Goal: Transaction & Acquisition: Purchase product/service

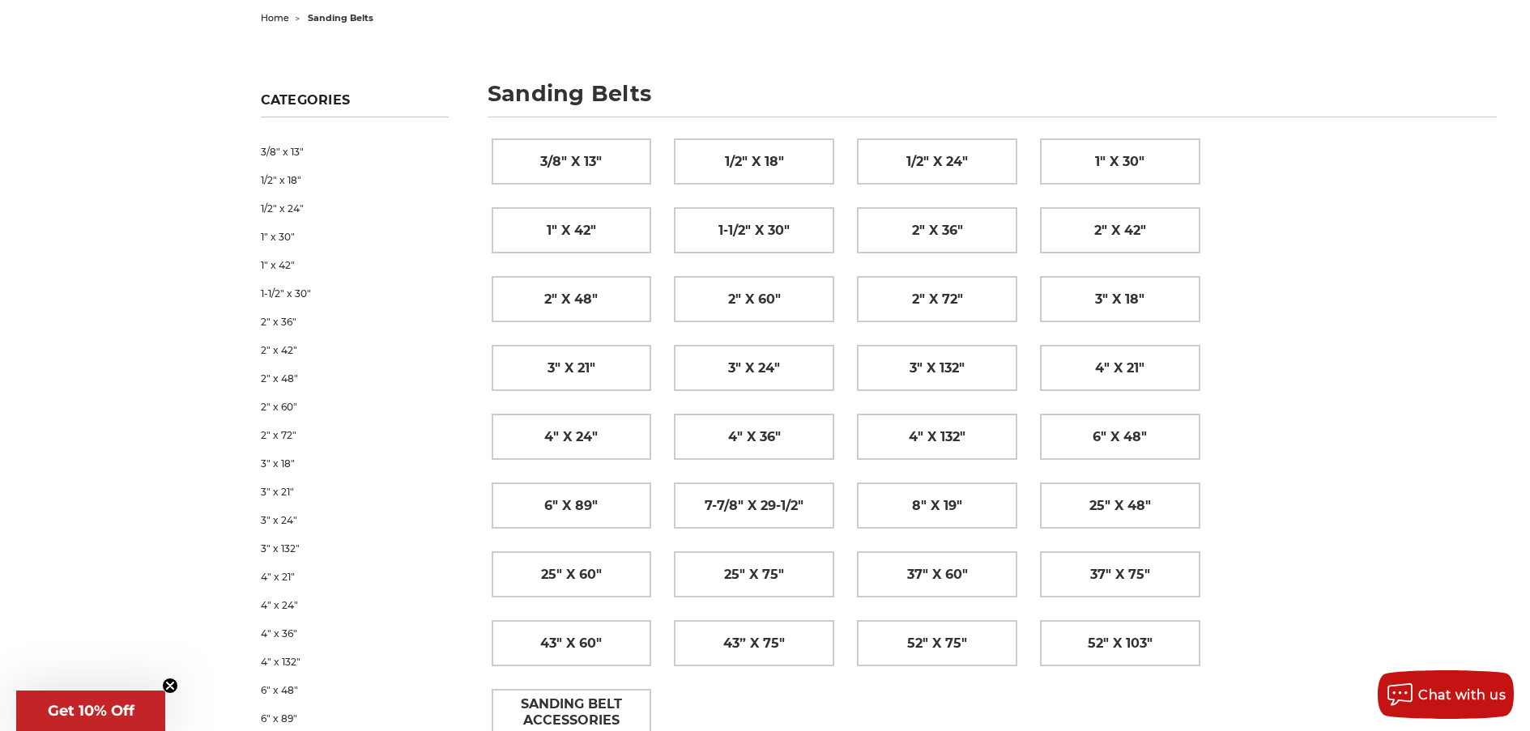
scroll to position [162, 0]
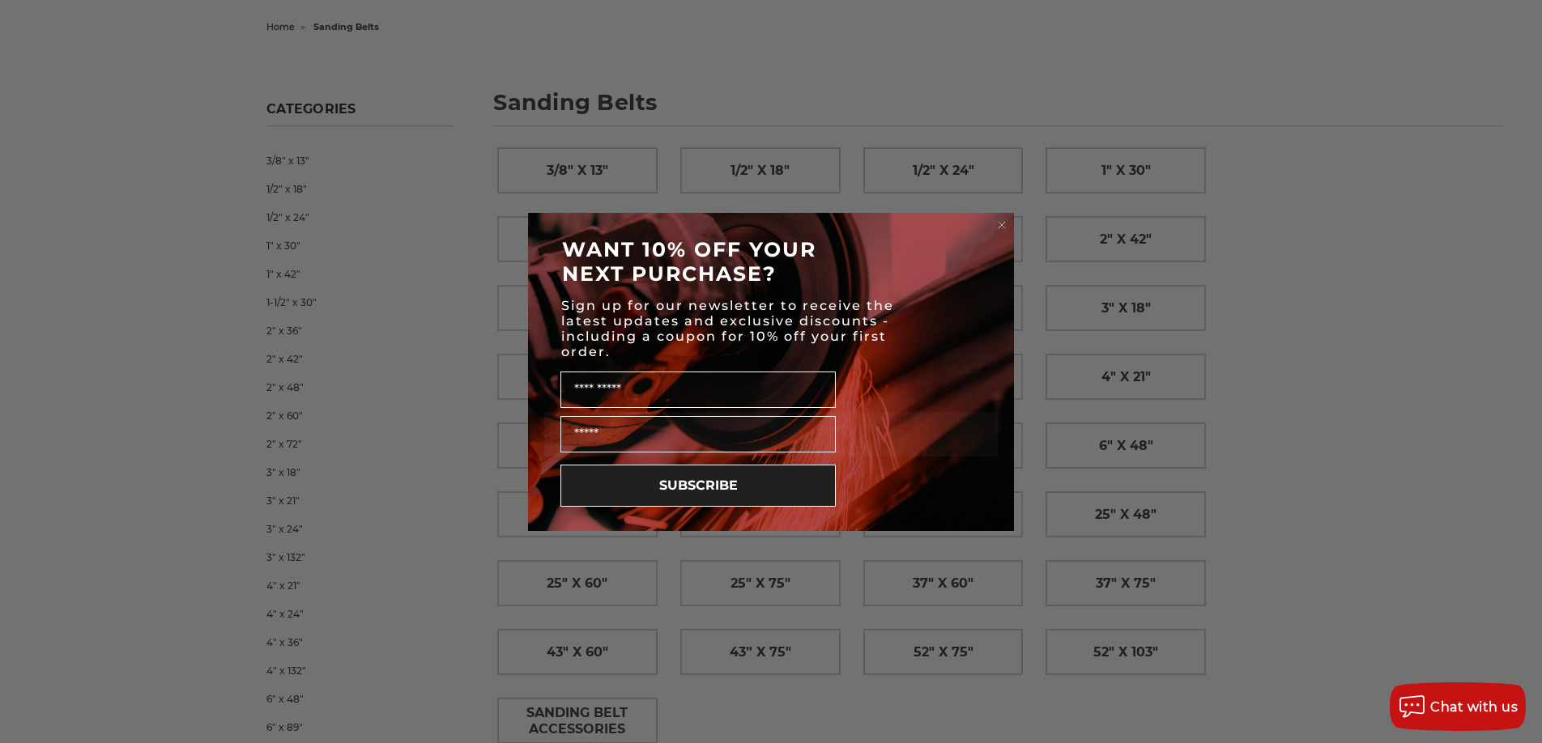
click at [1001, 228] on circle "Close dialog" at bounding box center [1002, 224] width 15 height 15
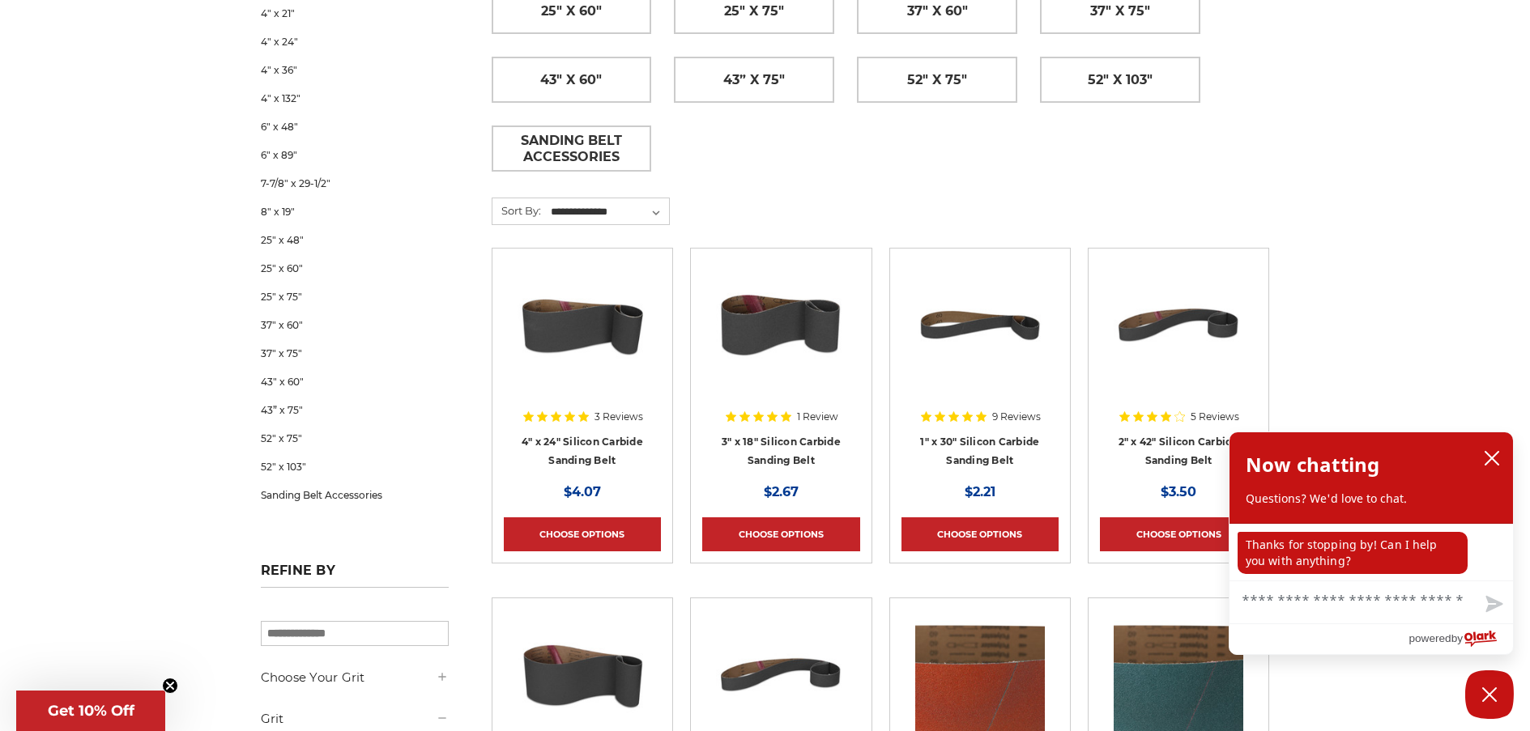
scroll to position [648, 0]
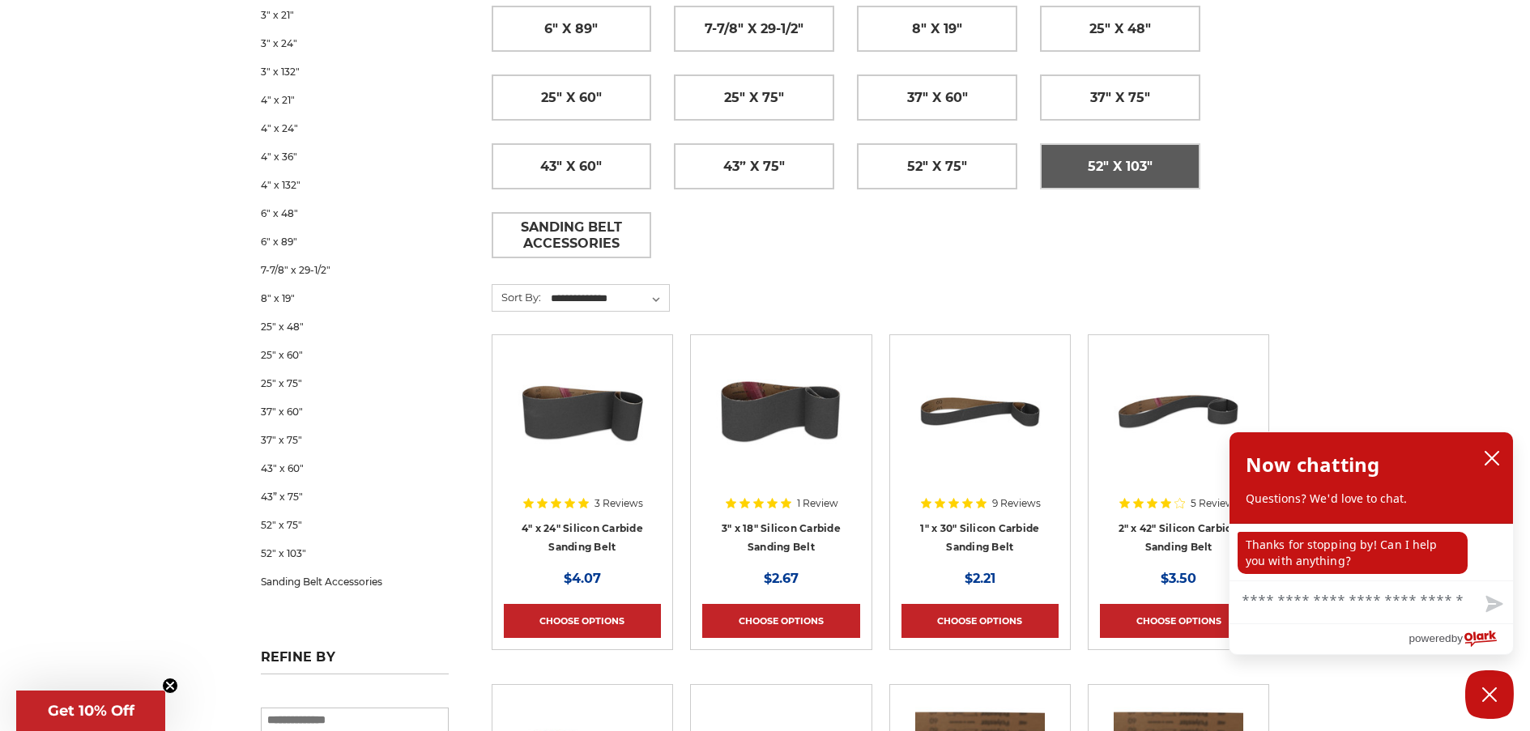
click at [1132, 172] on span "52" x 103"" at bounding box center [1120, 167] width 65 height 28
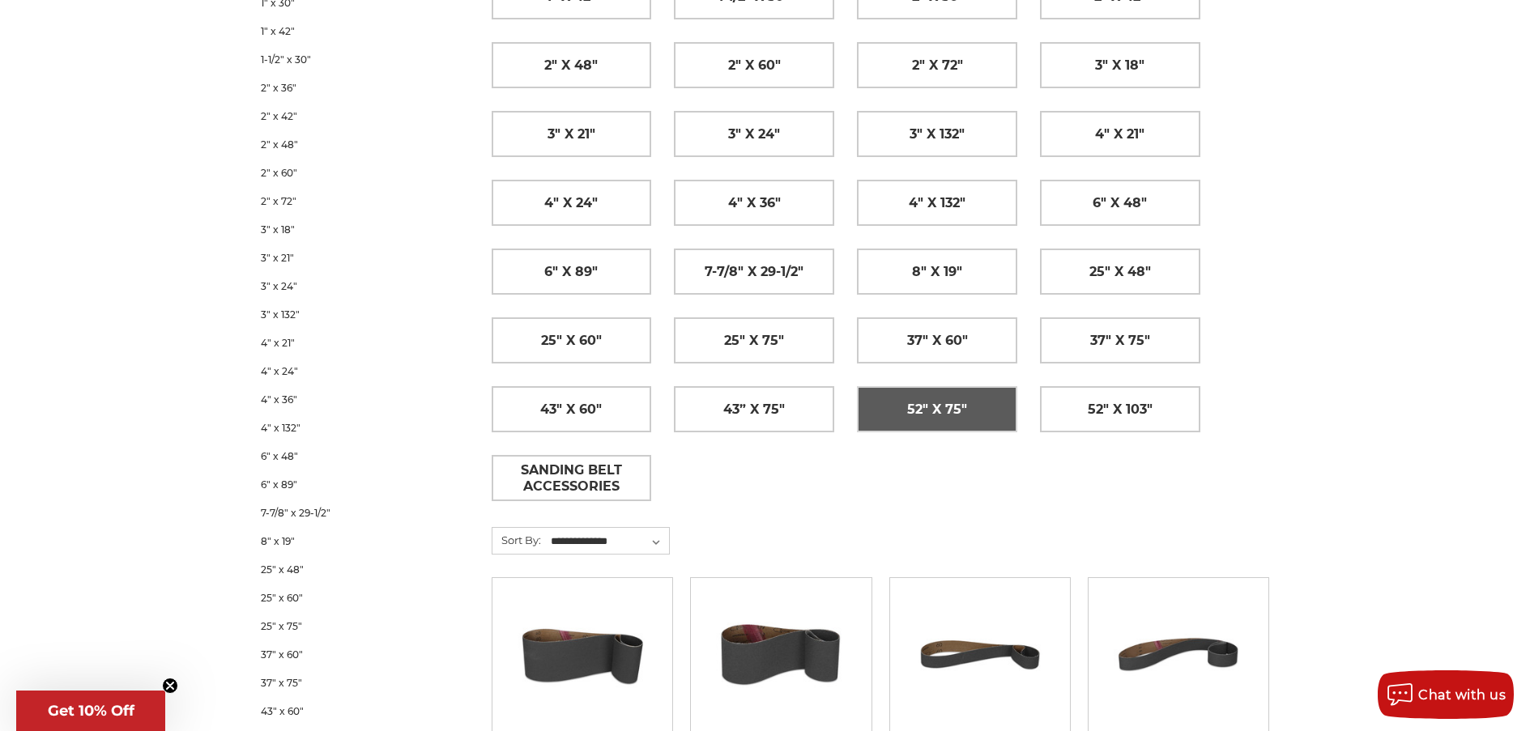
click at [931, 409] on span "52" x 75"" at bounding box center [937, 410] width 60 height 28
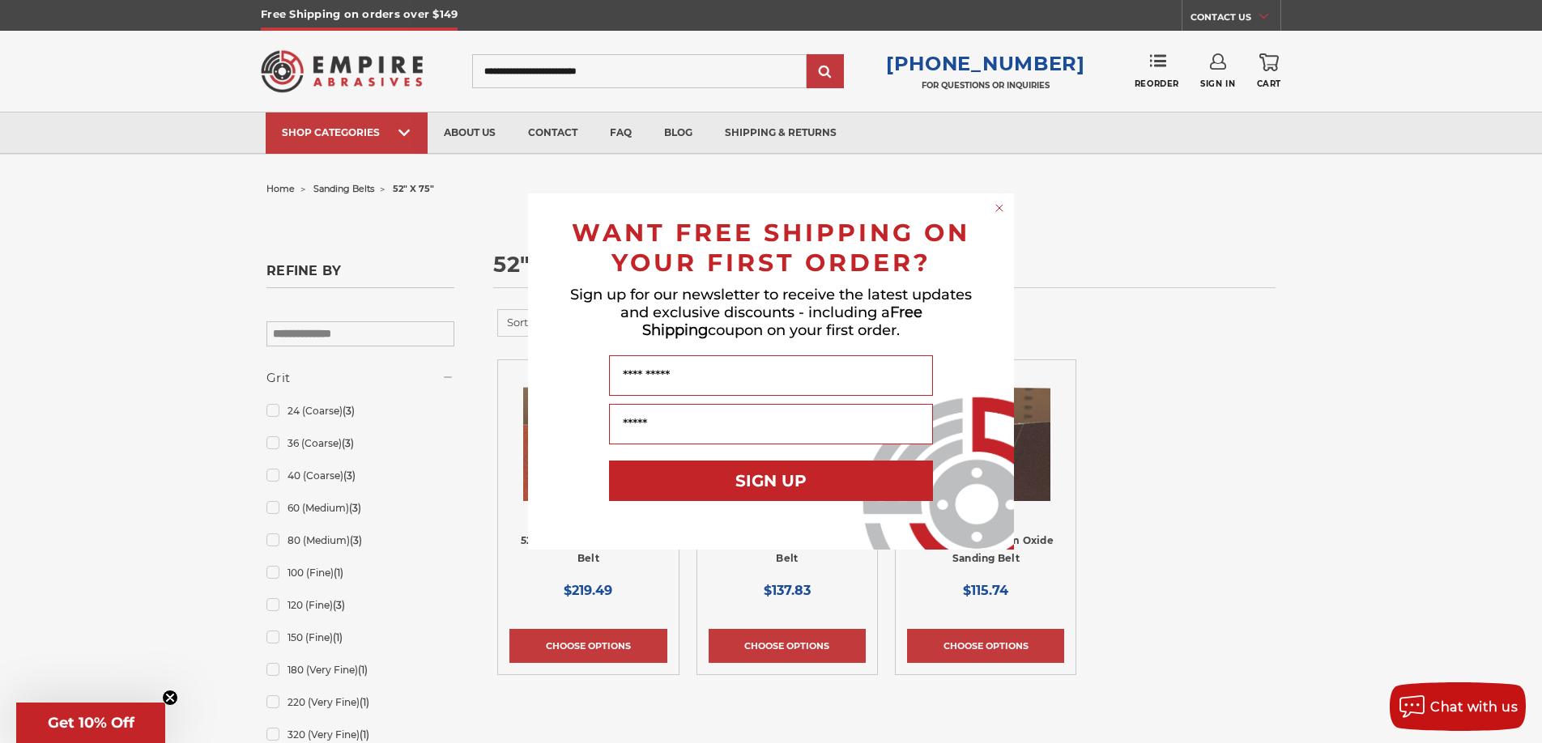
click at [995, 212] on circle "Close dialog" at bounding box center [999, 208] width 15 height 15
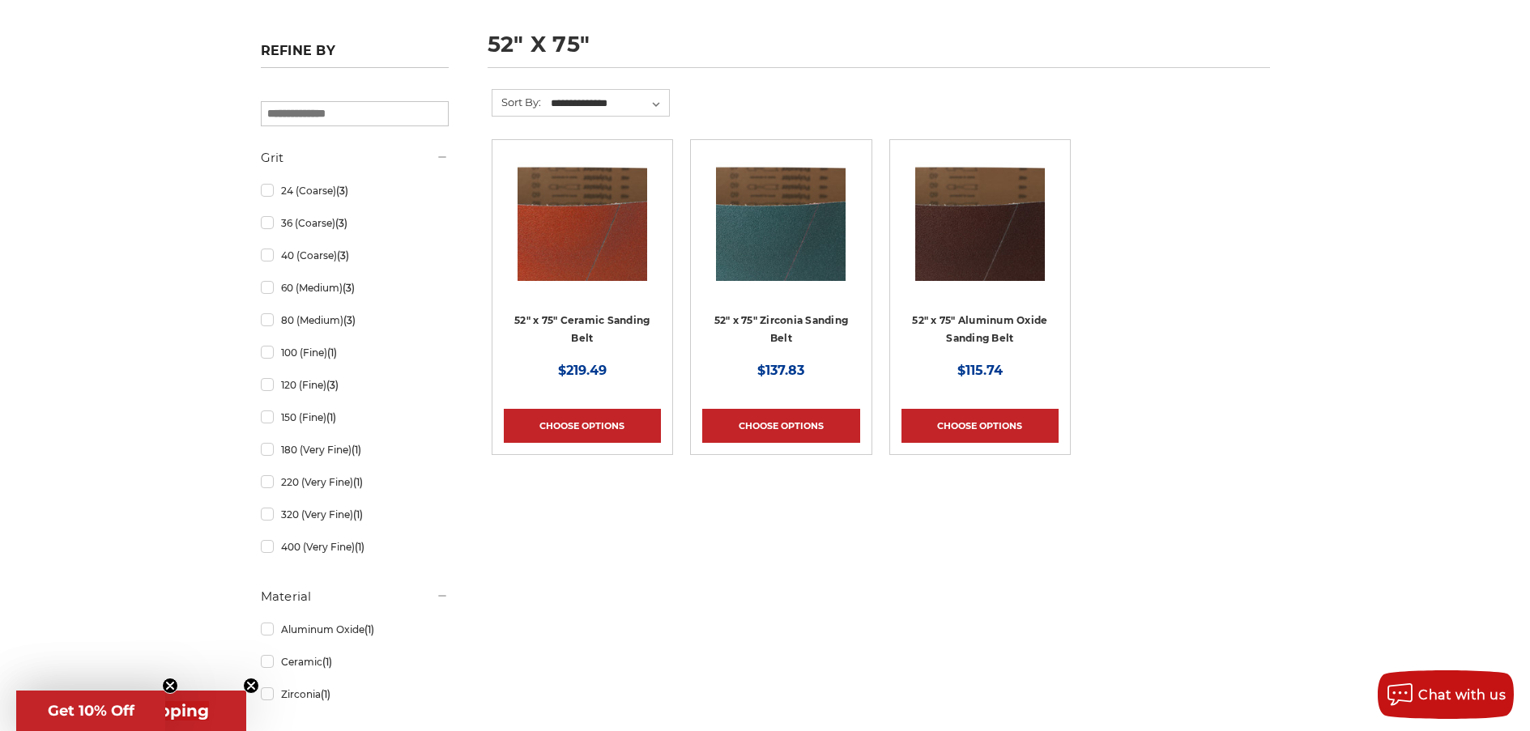
scroll to position [243, 0]
